Goal: Task Accomplishment & Management: Use online tool/utility

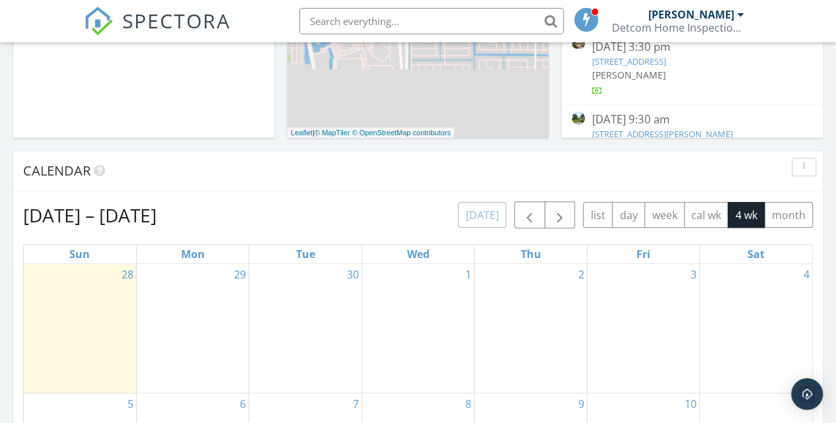
scroll to position [484, 0]
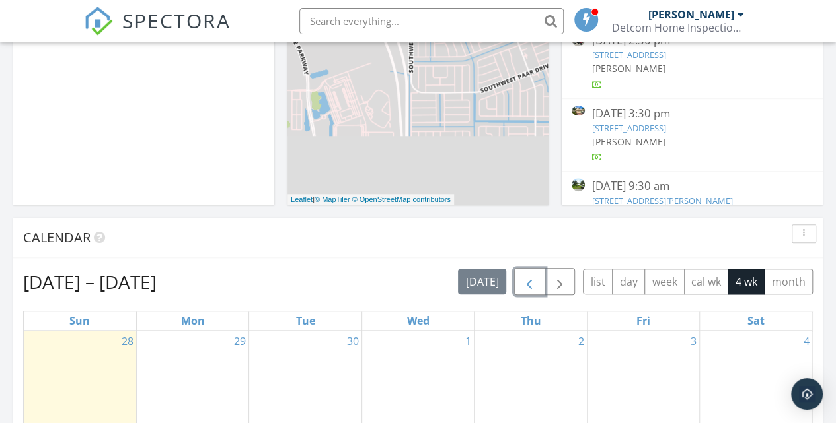
click at [528, 281] on span "button" at bounding box center [529, 282] width 16 height 16
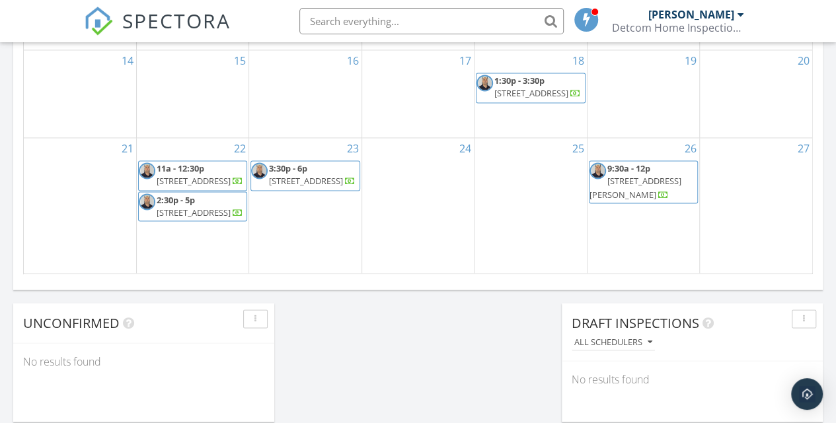
scroll to position [1057, 0]
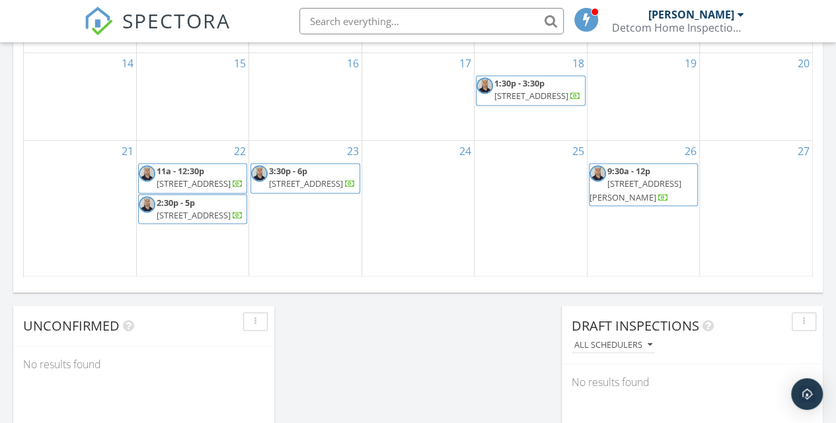
click at [641, 189] on span "[STREET_ADDRESS][PERSON_NAME]" at bounding box center [635, 190] width 92 height 24
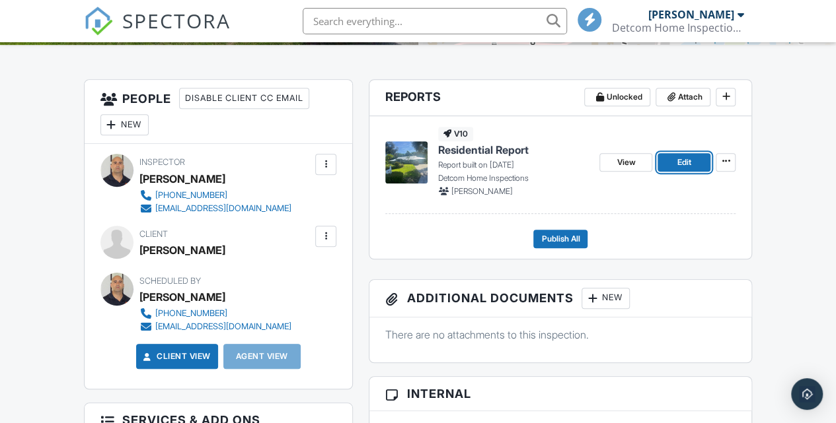
click at [674, 172] on link "Edit" at bounding box center [683, 162] width 53 height 18
